Goal: Information Seeking & Learning: Find specific fact

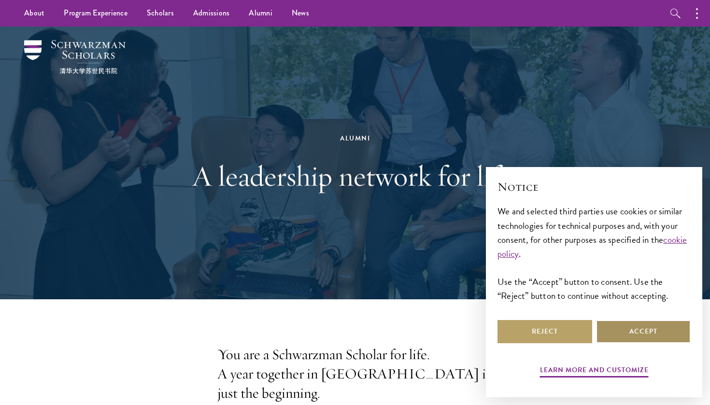
click at [641, 338] on button "Accept" at bounding box center [643, 331] width 95 height 23
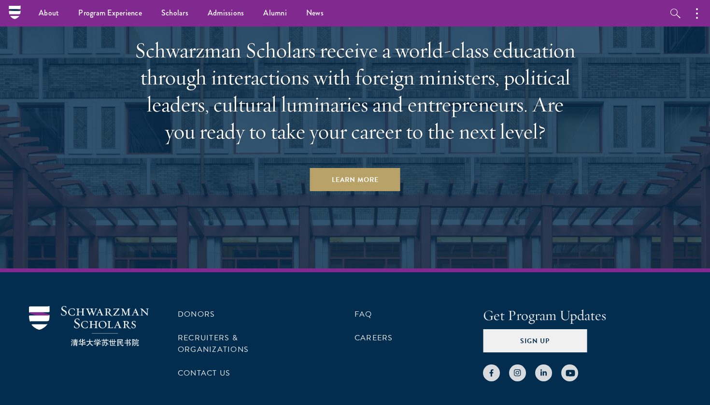
scroll to position [4152, 0]
click at [175, 11] on link "Scholars" at bounding box center [175, 13] width 46 height 27
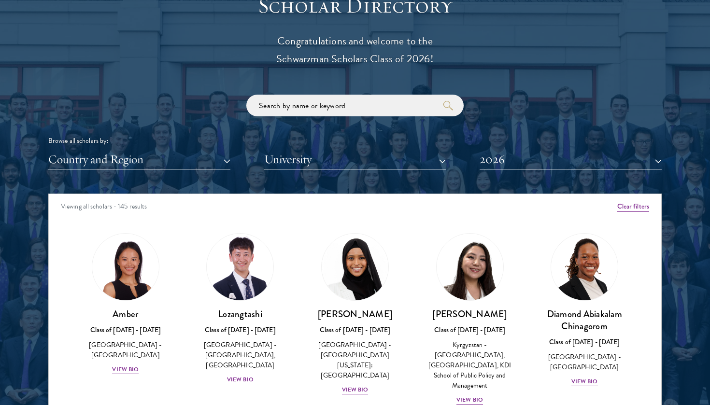
scroll to position [1090, 0]
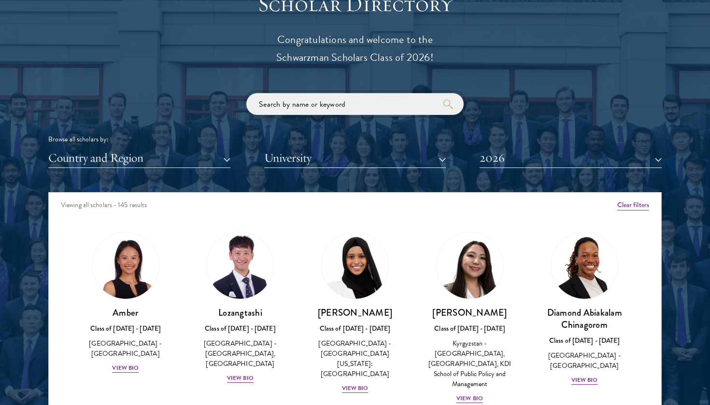
click at [338, 95] on input "search" at bounding box center [354, 104] width 217 height 22
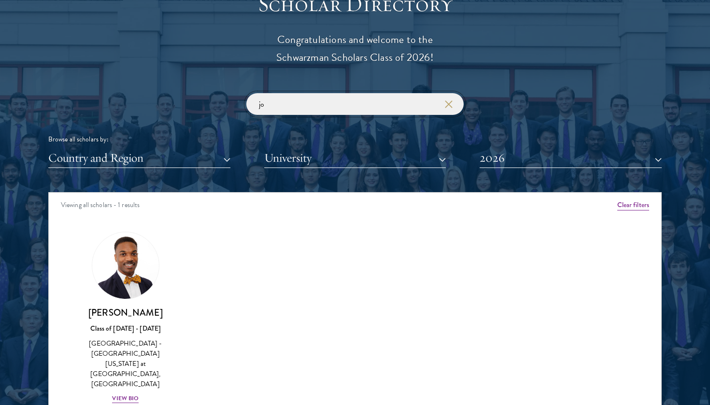
type input "j"
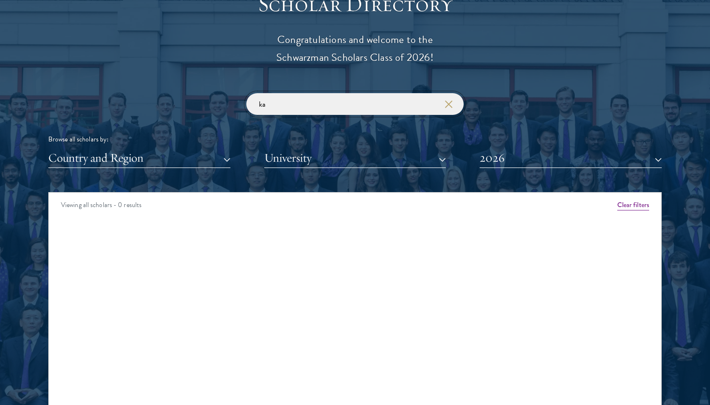
type input "k"
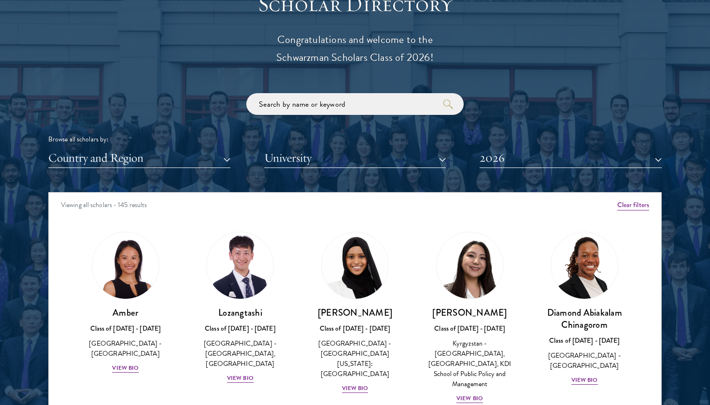
click at [566, 142] on div "Browse all scholars by: Country and Region All Countries and Regions [GEOGRAPHI…" at bounding box center [354, 130] width 613 height 75
click at [551, 156] on button "2026" at bounding box center [571, 158] width 182 height 20
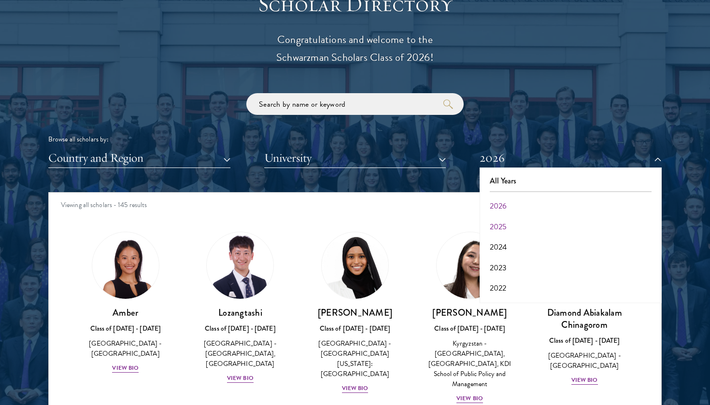
click at [498, 219] on button "2025" at bounding box center [571, 227] width 176 height 20
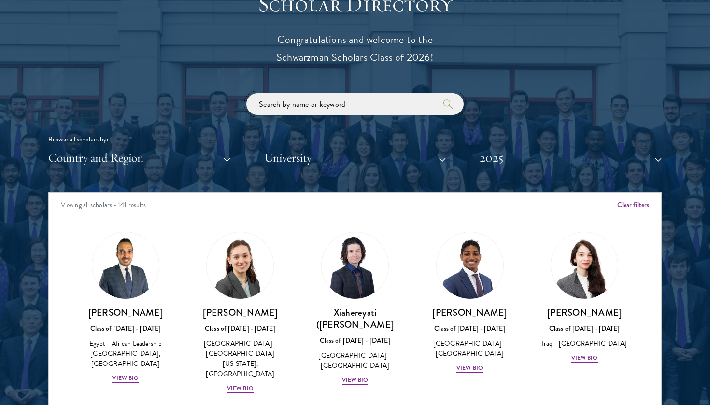
click at [365, 96] on input "search" at bounding box center [354, 104] width 217 height 22
type input "[PERSON_NAME]"
click at [506, 159] on button "2025" at bounding box center [571, 158] width 182 height 20
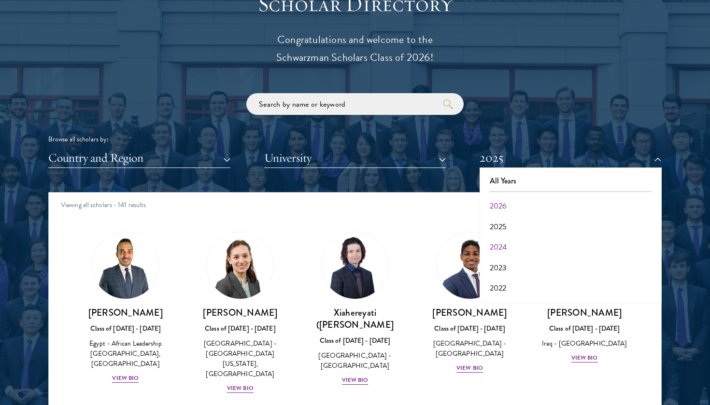
click at [503, 242] on button "2024" at bounding box center [571, 247] width 176 height 20
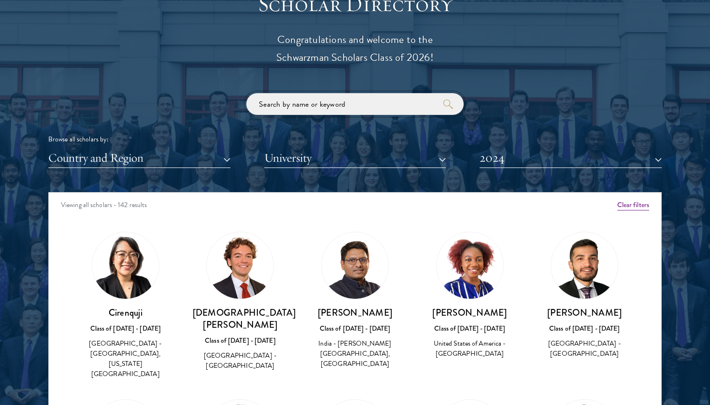
click at [344, 102] on input "search" at bounding box center [354, 104] width 217 height 22
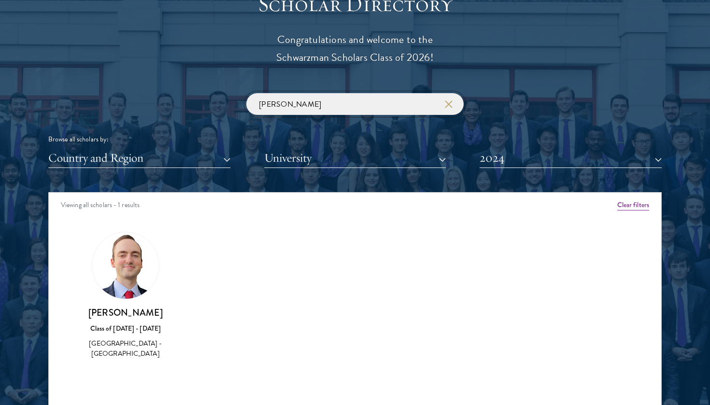
type input "[PERSON_NAME]"
click at [129, 273] on img at bounding box center [125, 265] width 67 height 67
click at [121, 313] on h3 "[PERSON_NAME]" at bounding box center [126, 313] width 96 height 12
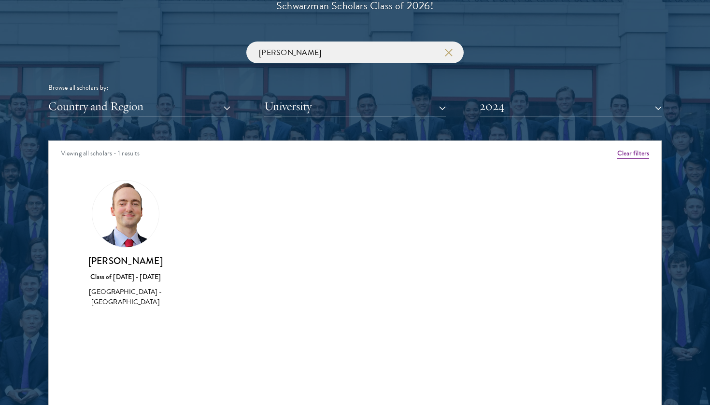
scroll to position [1145, 0]
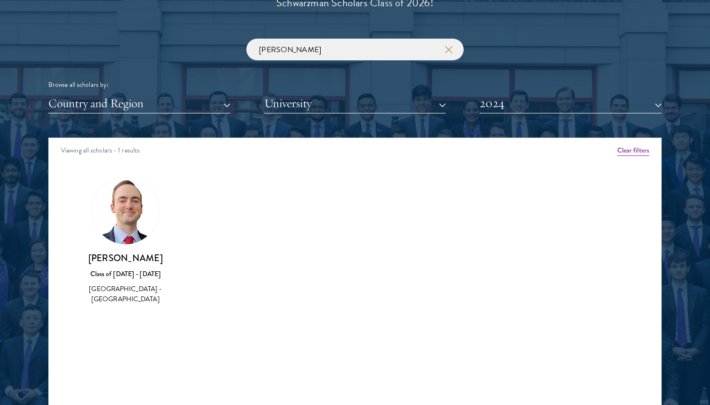
click at [122, 197] on img at bounding box center [125, 211] width 67 height 67
click at [357, 40] on input "[PERSON_NAME]" at bounding box center [354, 50] width 217 height 22
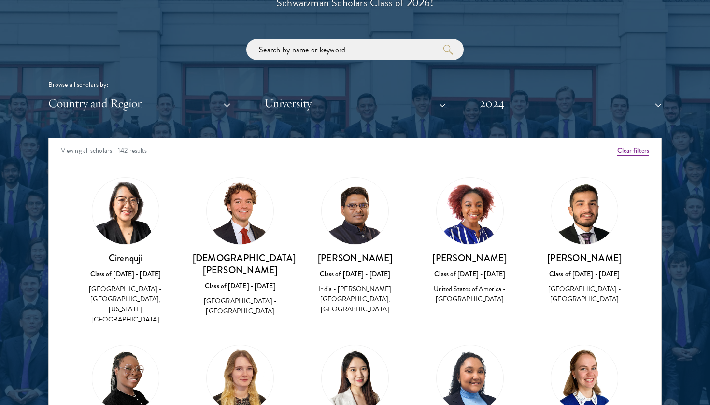
click at [561, 94] on button "2024" at bounding box center [571, 104] width 182 height 20
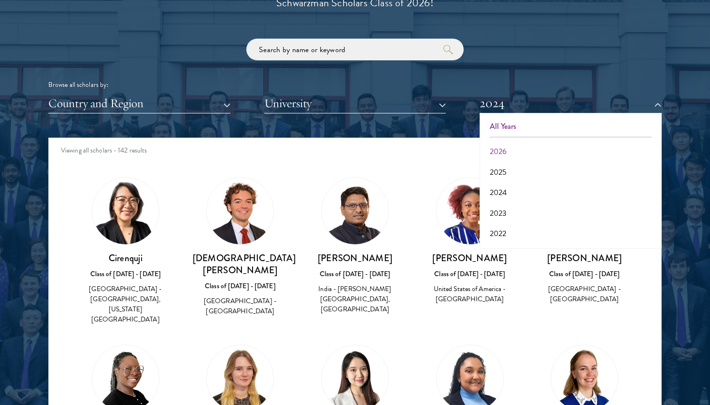
click at [515, 128] on button "All Years" at bounding box center [571, 126] width 176 height 20
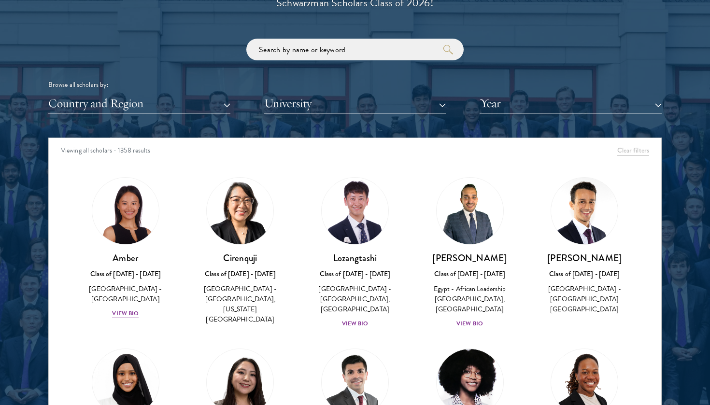
click at [400, 99] on button "University" at bounding box center [355, 104] width 182 height 20
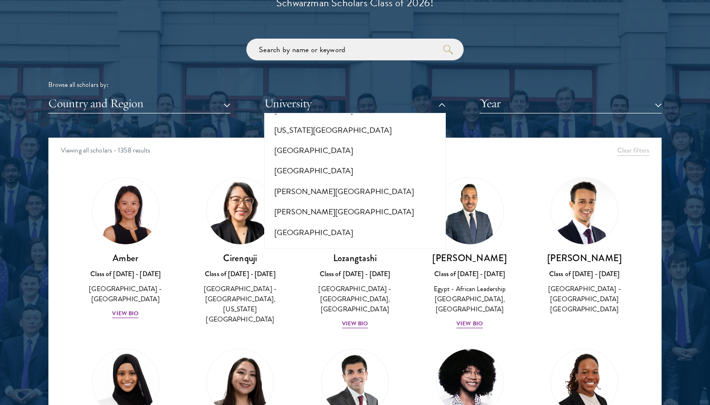
scroll to position [3681, 0]
click at [330, 51] on input "search" at bounding box center [354, 50] width 217 height 22
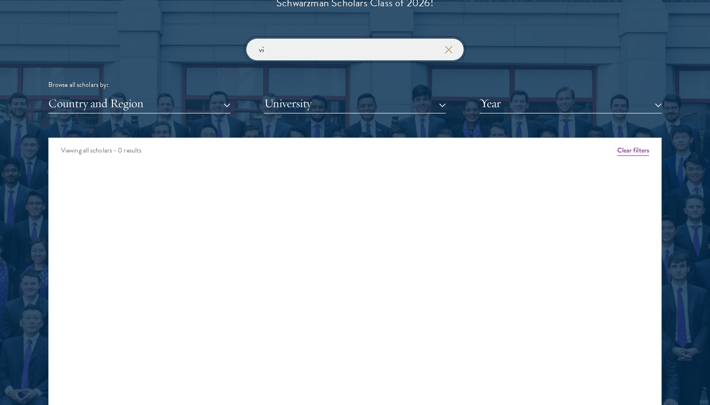
type input "v"
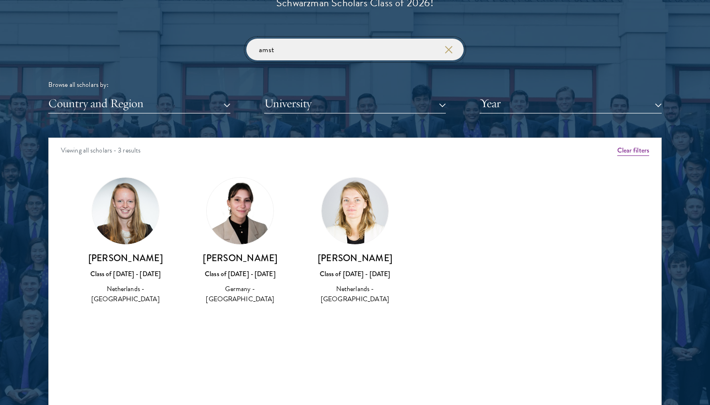
type input "amst"
click at [243, 269] on div "Class of [DATE] - [DATE]" at bounding box center [241, 274] width 96 height 10
click at [241, 260] on h3 "[PERSON_NAME]" at bounding box center [241, 258] width 96 height 12
click at [241, 255] on h3 "[PERSON_NAME]" at bounding box center [241, 258] width 96 height 12
click at [325, 45] on input "amst" at bounding box center [354, 50] width 217 height 22
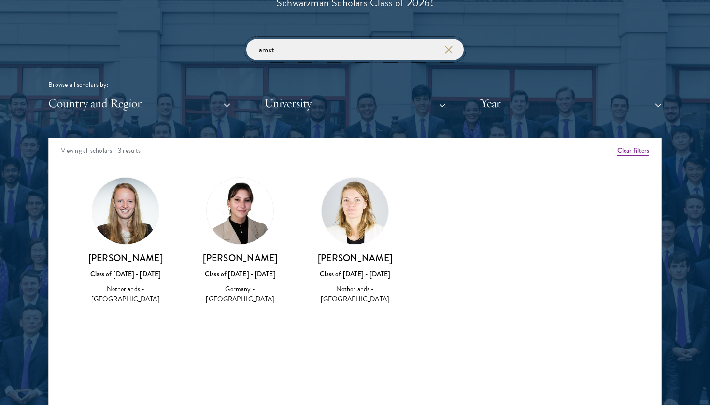
click at [325, 45] on input "amst" at bounding box center [354, 50] width 217 height 22
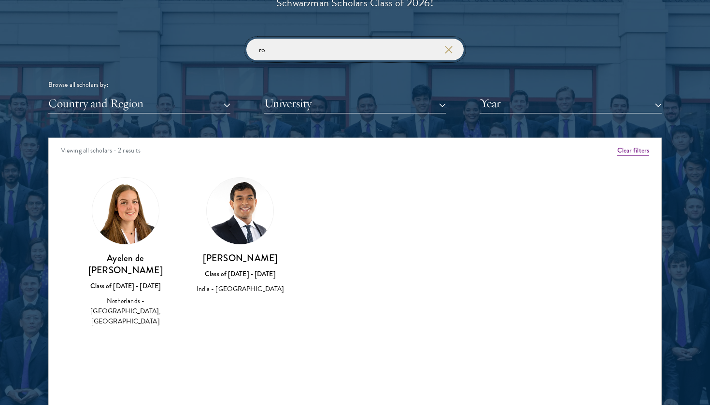
type input "r"
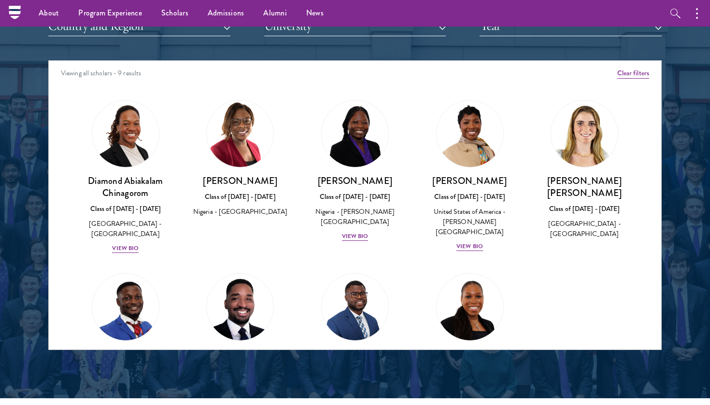
scroll to position [988, 0]
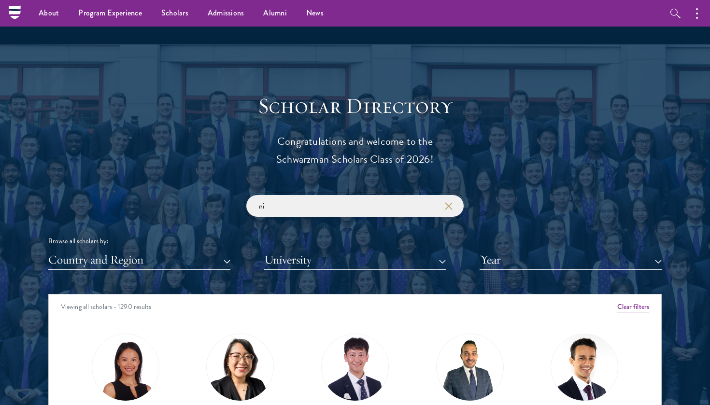
type input "n"
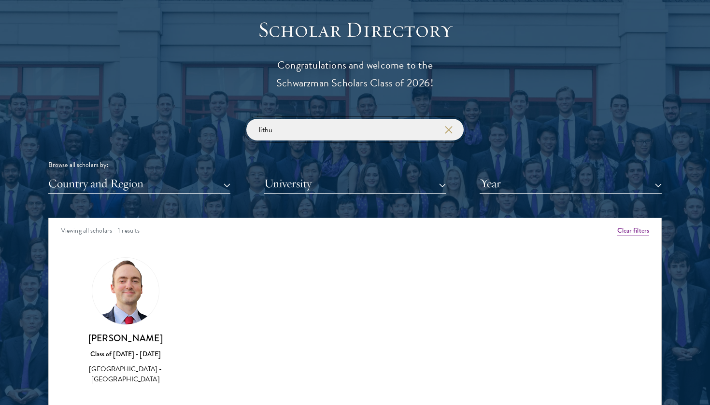
scroll to position [1067, 0]
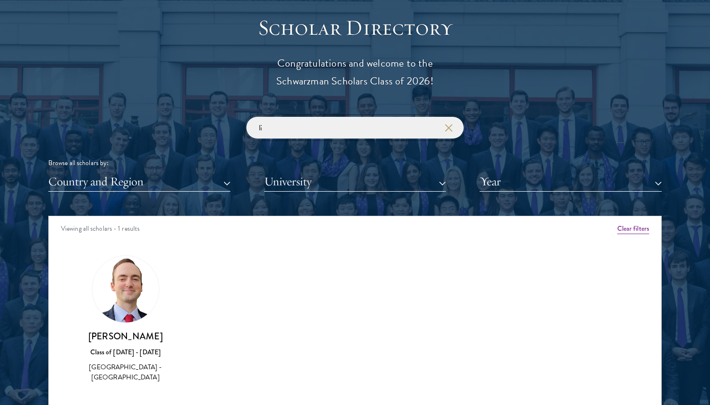
type input "l"
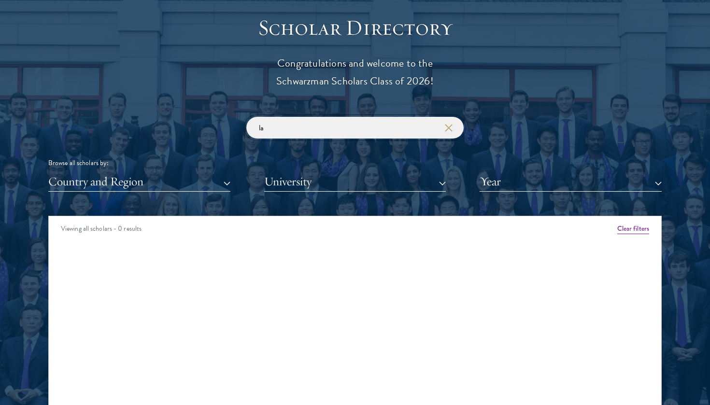
type input "l"
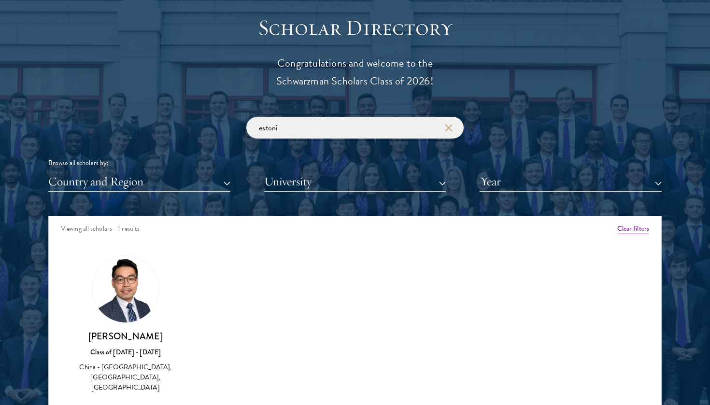
type input "[PERSON_NAME]"
